Goal: Navigation & Orientation: Understand site structure

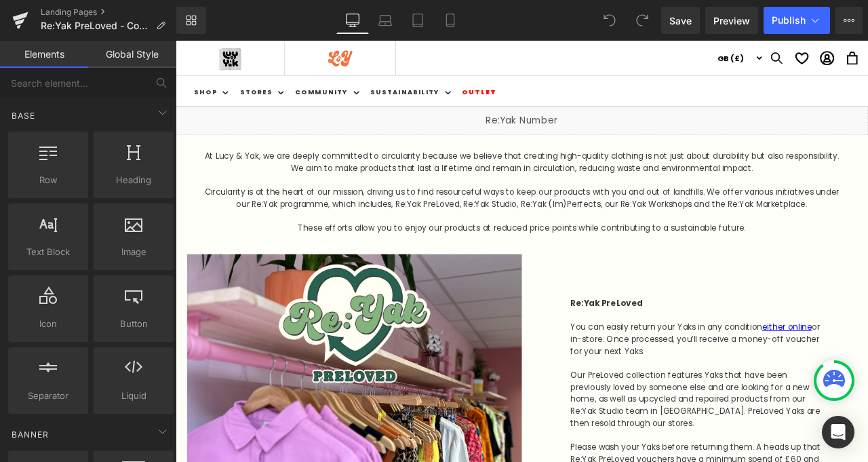
click at [354, 22] on icon at bounding box center [352, 22] width 13 height 0
click at [446, 19] on icon at bounding box center [449, 20] width 7 height 13
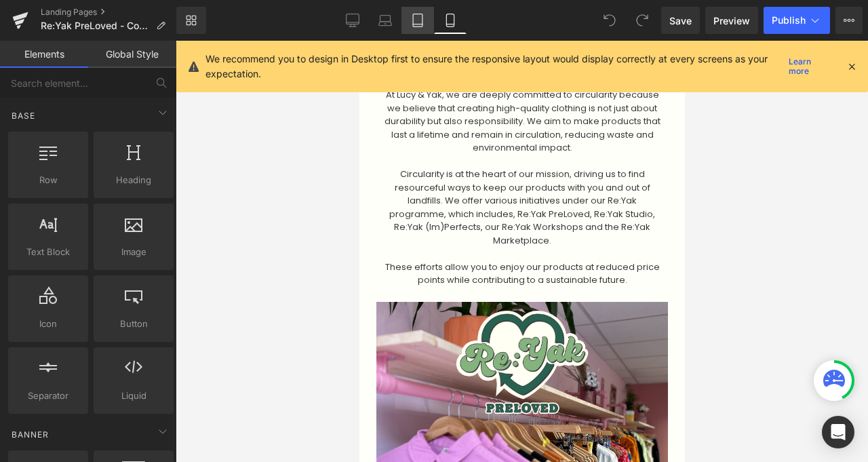
click at [416, 27] on link "Tablet" at bounding box center [417, 20] width 33 height 27
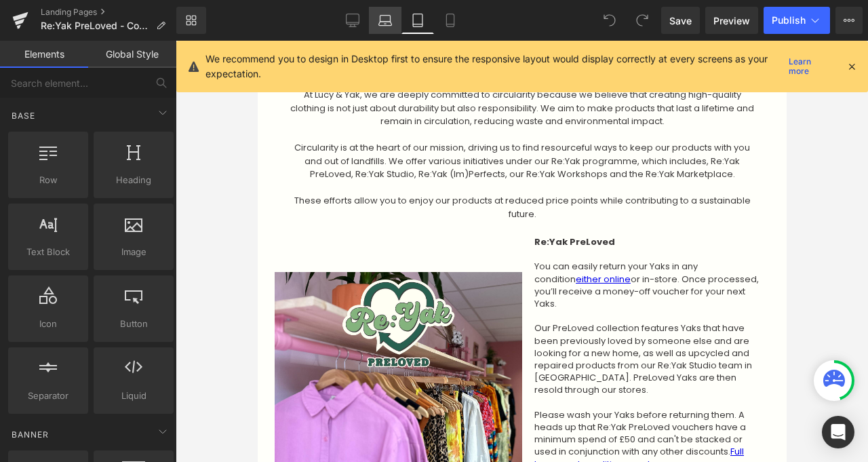
click at [374, 20] on link "Laptop" at bounding box center [385, 20] width 33 height 27
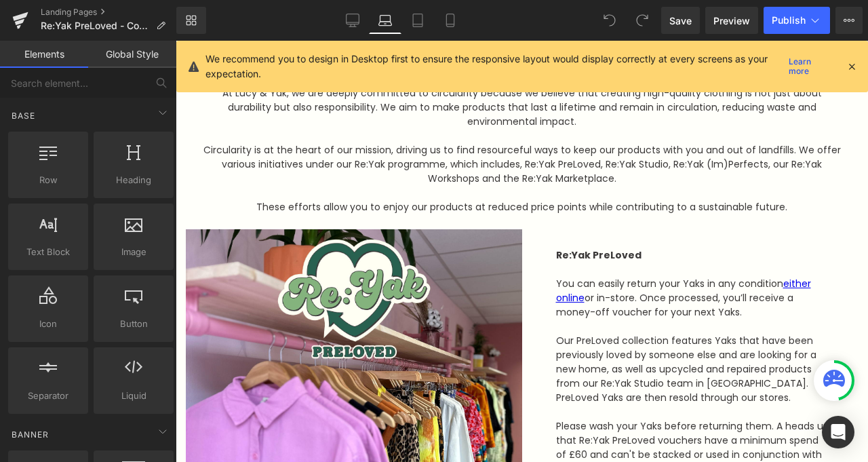
scroll to position [78, 0]
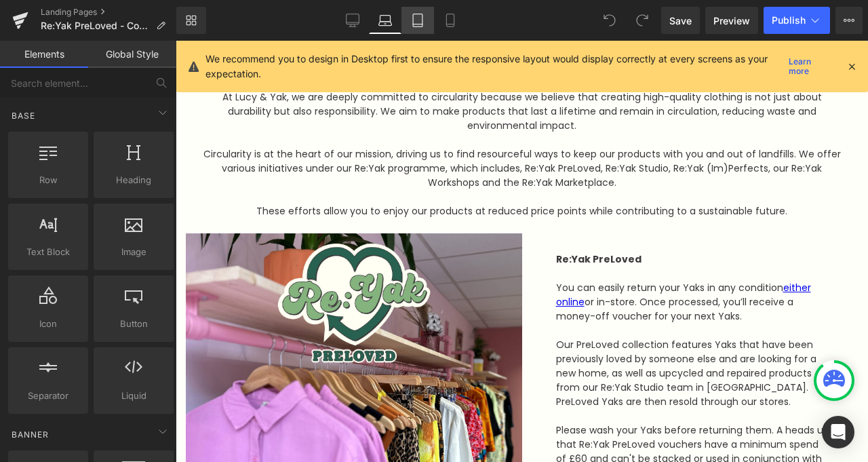
click at [426, 22] on link "Tablet" at bounding box center [417, 20] width 33 height 27
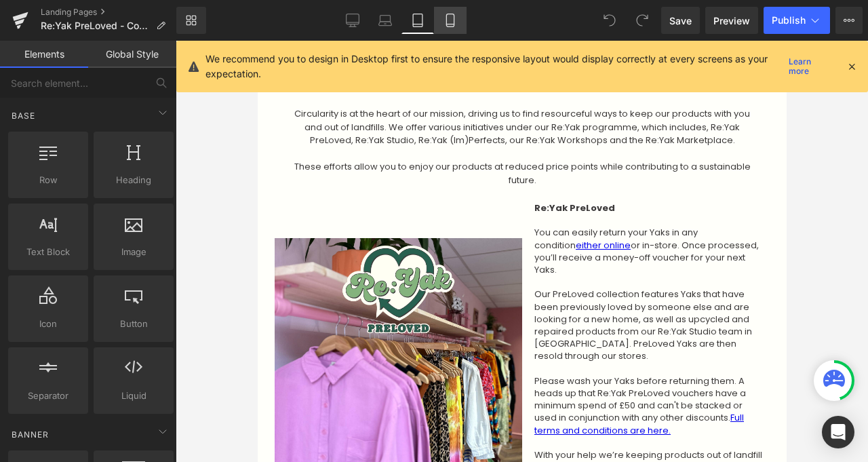
click at [457, 19] on link "Mobile" at bounding box center [450, 20] width 33 height 27
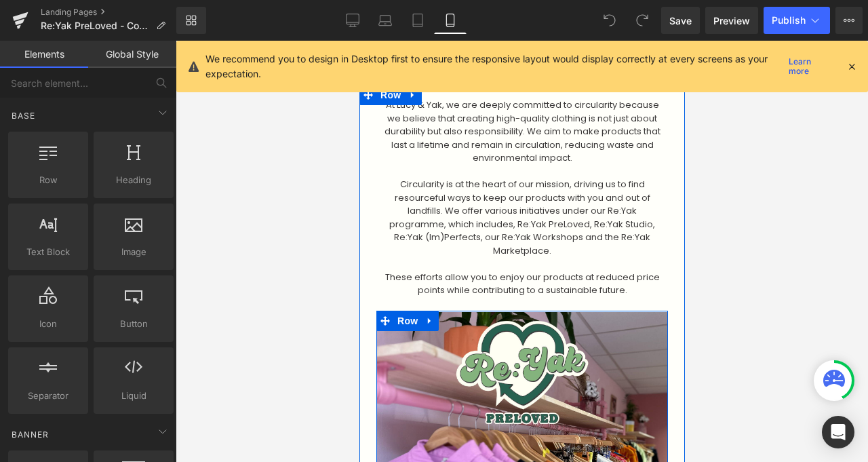
scroll to position [0, 0]
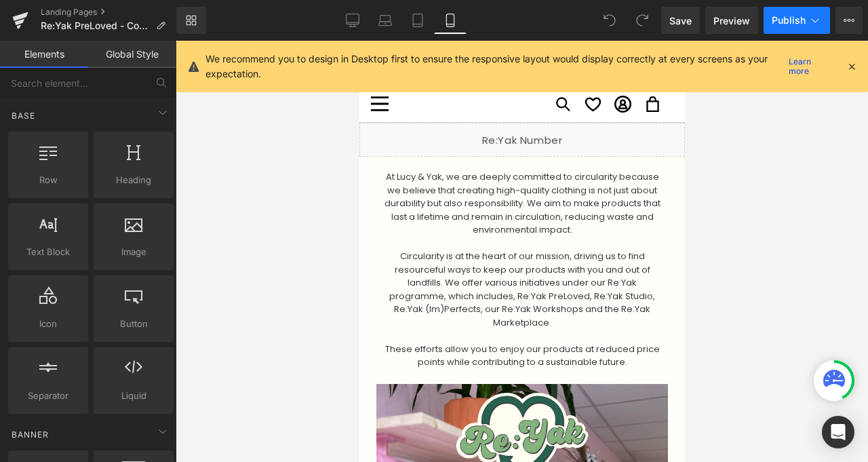
click at [811, 24] on icon at bounding box center [815, 21] width 14 height 14
click at [94, 14] on link "Landing Pages" at bounding box center [109, 12] width 136 height 11
